Goal: Task Accomplishment & Management: Complete application form

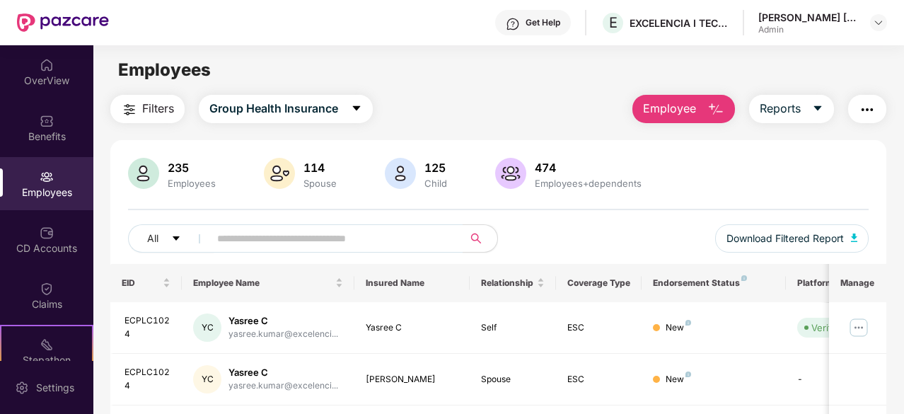
scroll to position [144, 0]
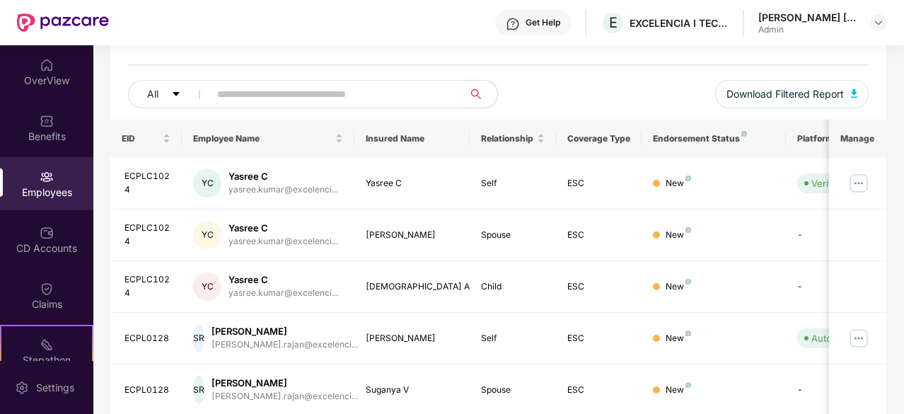
click at [34, 192] on div "Employees" at bounding box center [46, 192] width 93 height 14
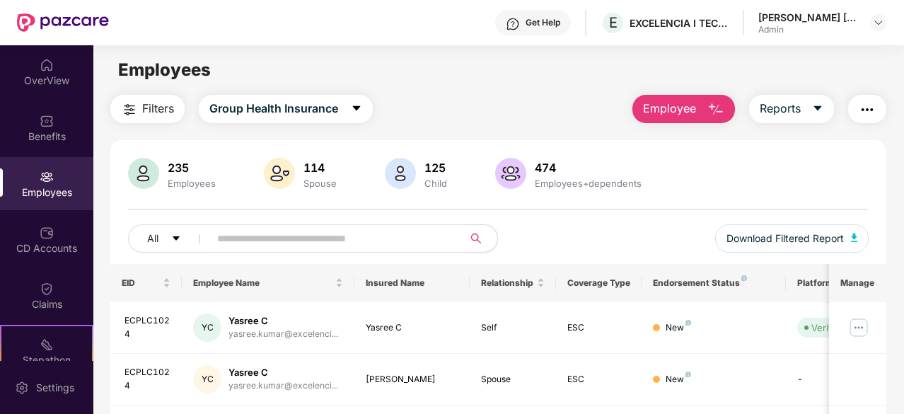
click at [674, 106] on span "Employee" at bounding box center [669, 109] width 53 height 18
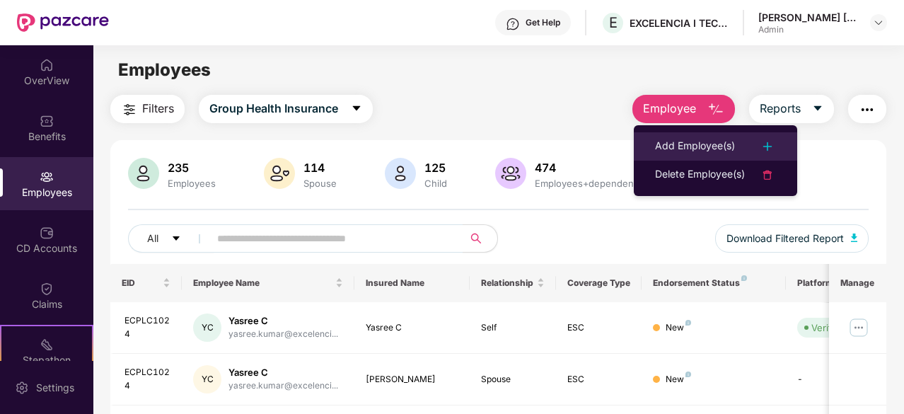
click at [673, 144] on div "Add Employee(s)" at bounding box center [695, 146] width 80 height 17
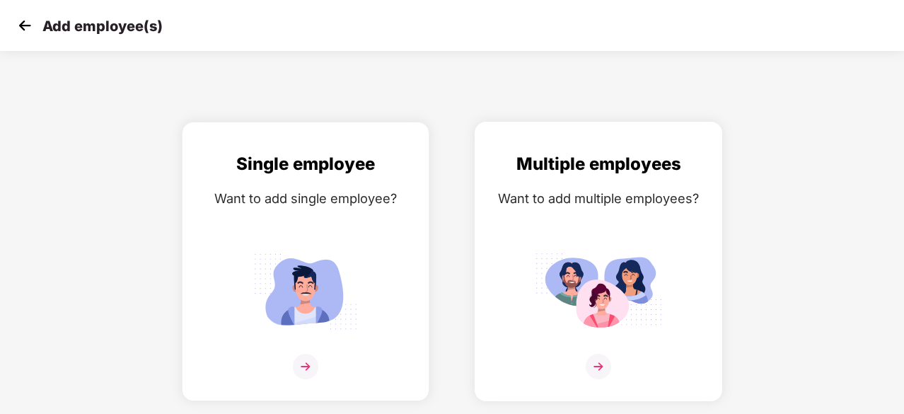
click at [595, 366] on img at bounding box center [598, 366] width 25 height 25
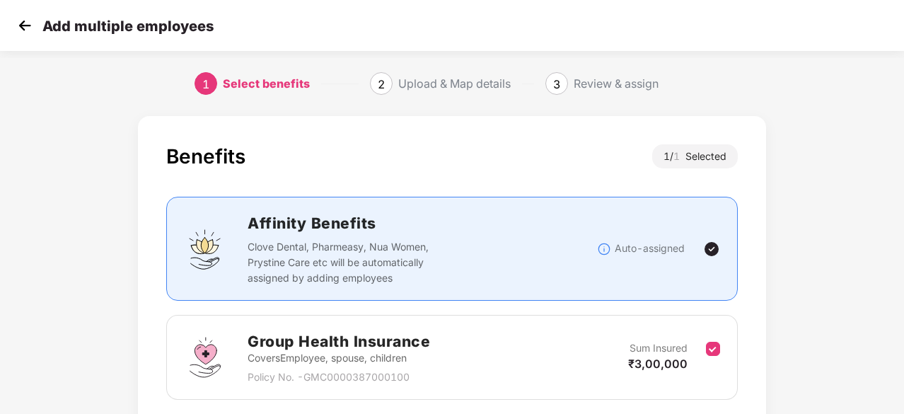
scroll to position [107, 0]
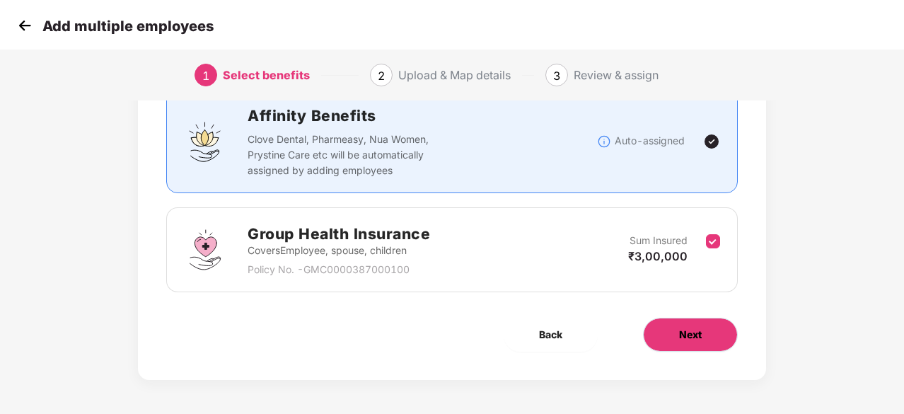
click at [680, 323] on button "Next" at bounding box center [690, 335] width 95 height 34
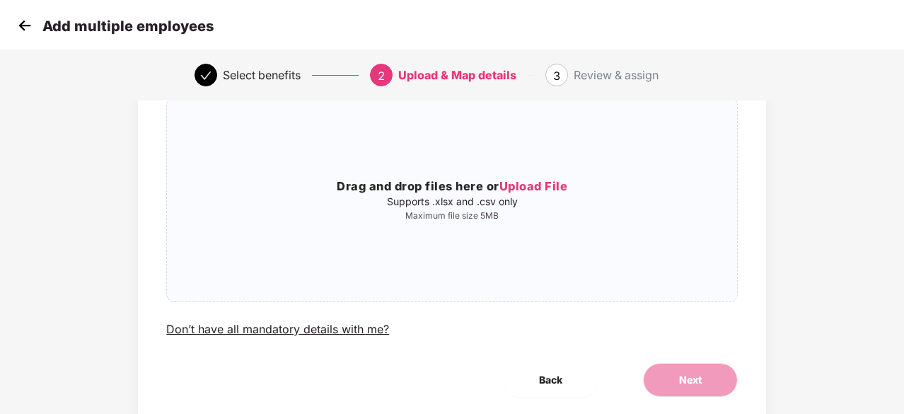
scroll to position [0, 0]
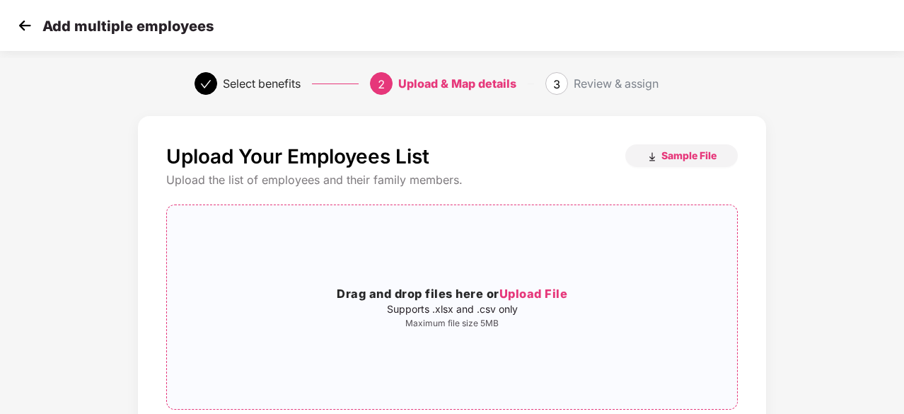
click at [515, 296] on span "Upload File" at bounding box center [533, 293] width 69 height 14
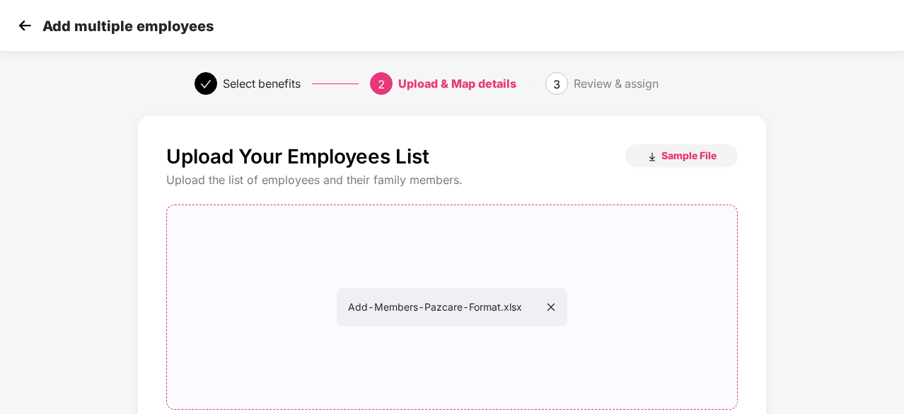
scroll to position [154, 0]
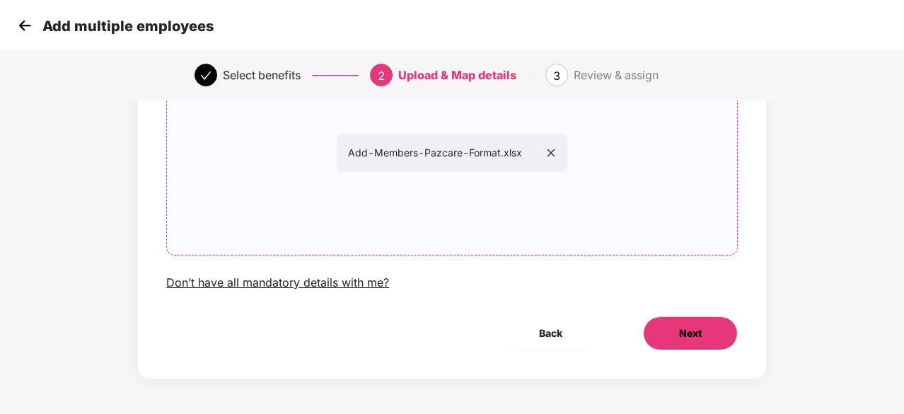
click at [686, 332] on span "Next" at bounding box center [690, 333] width 23 height 16
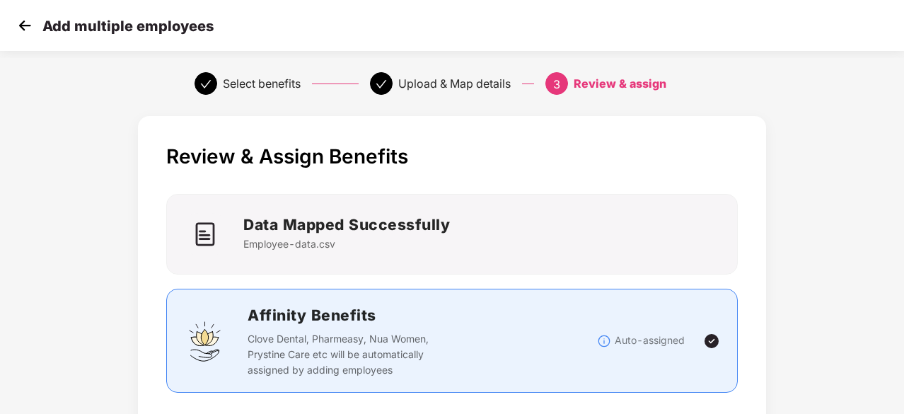
scroll to position [388, 0]
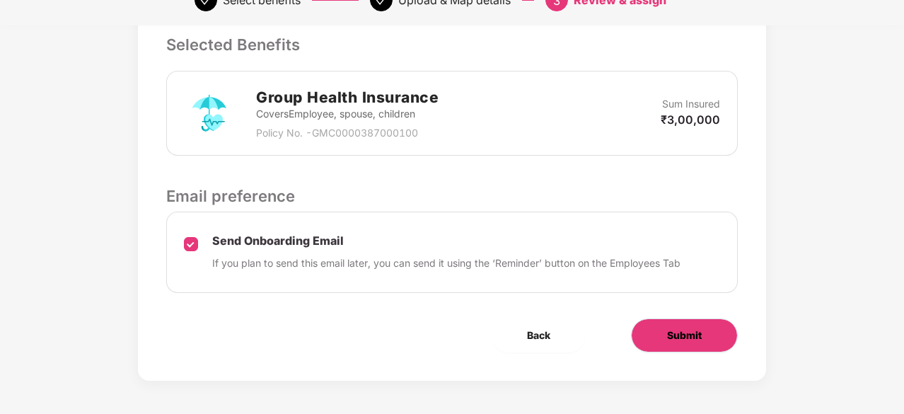
click at [695, 336] on span "Submit" at bounding box center [684, 335] width 35 height 16
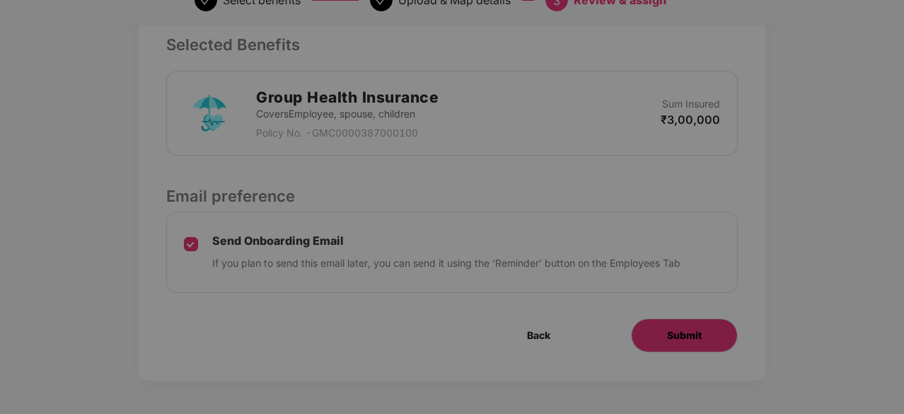
scroll to position [0, 0]
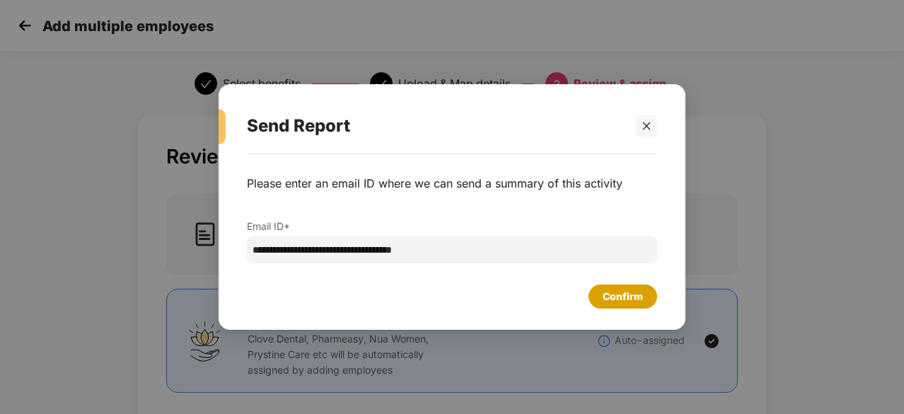
click at [634, 301] on div "Confirm" at bounding box center [623, 297] width 40 height 16
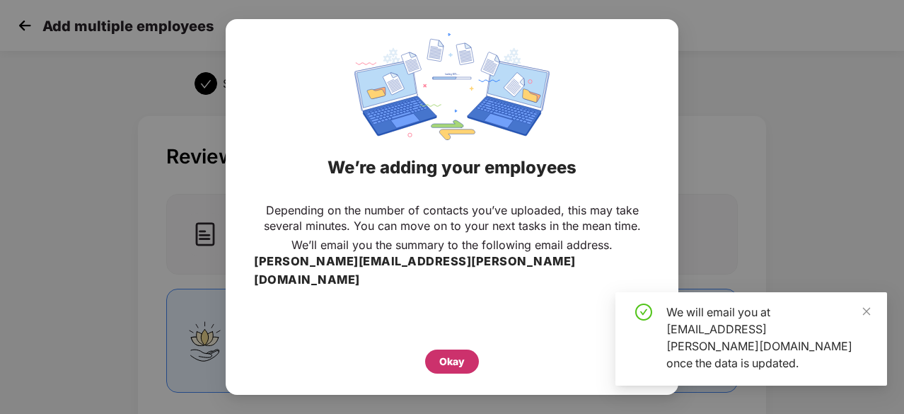
click at [460, 354] on div "Okay" at bounding box center [451, 362] width 25 height 16
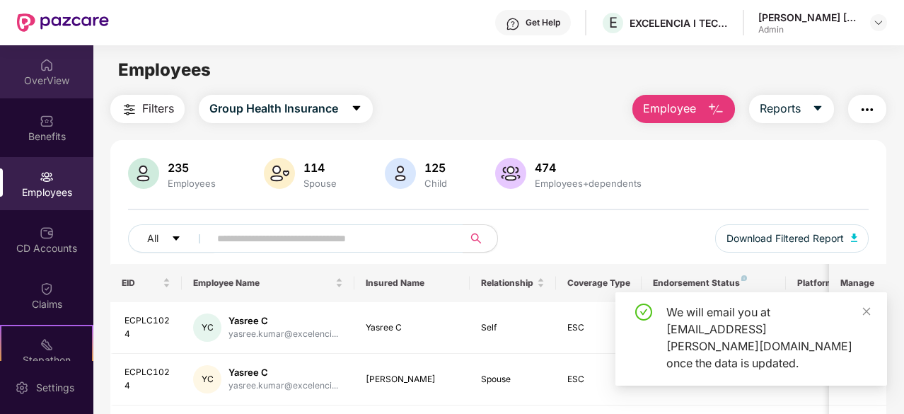
click at [45, 86] on div "OverView" at bounding box center [46, 81] width 93 height 14
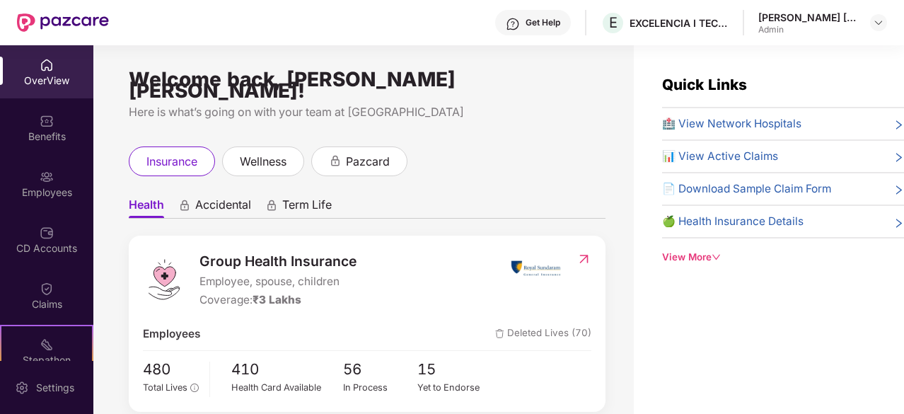
click at [48, 233] on img at bounding box center [47, 233] width 14 height 14
